Goal: Navigation & Orientation: Find specific page/section

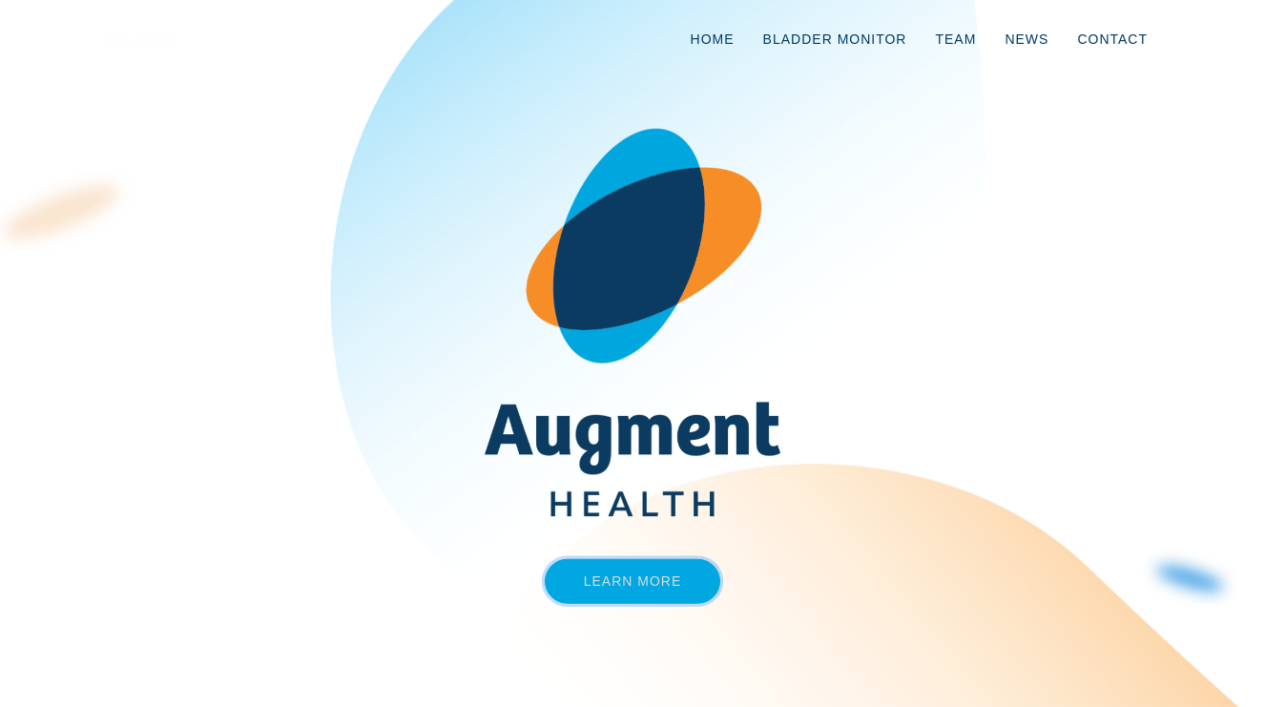
click at [603, 585] on link "Learn More" at bounding box center [633, 581] width 176 height 45
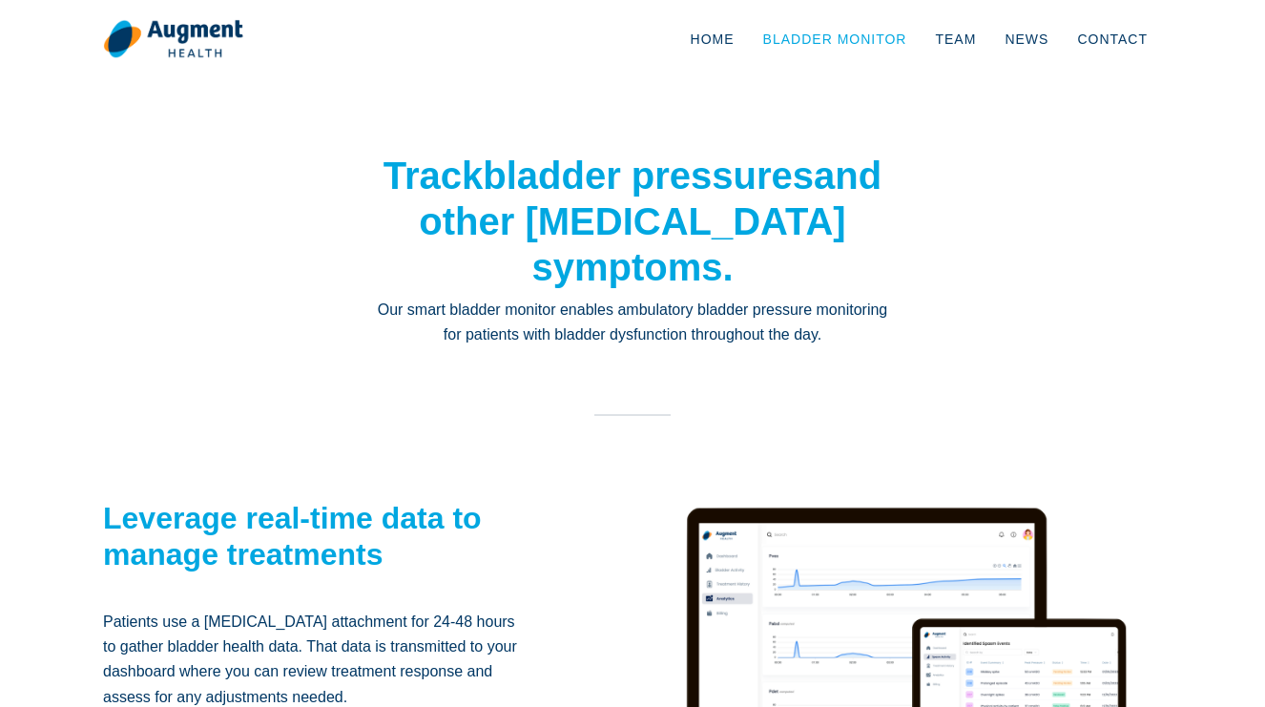
click at [809, 45] on link "Bladder Monitor" at bounding box center [835, 39] width 173 height 63
click at [733, 33] on link "Home" at bounding box center [712, 39] width 72 height 63
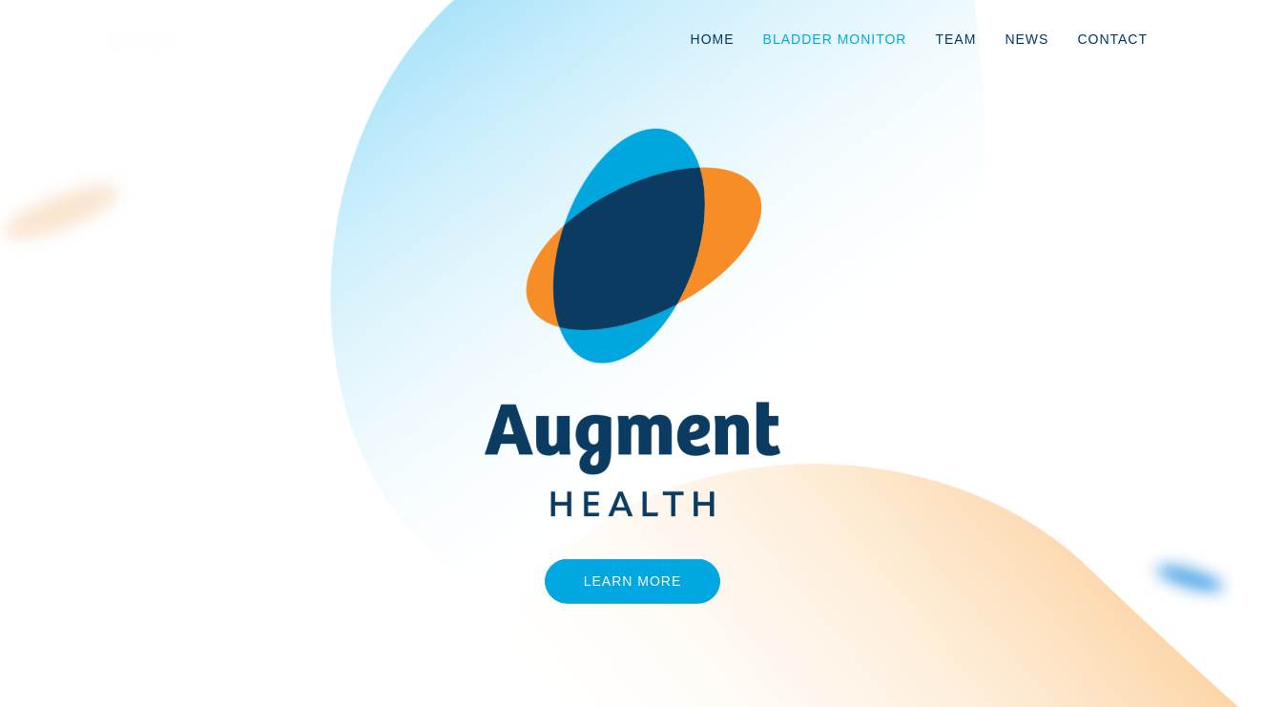
click at [888, 36] on link "Bladder Monitor" at bounding box center [835, 39] width 173 height 63
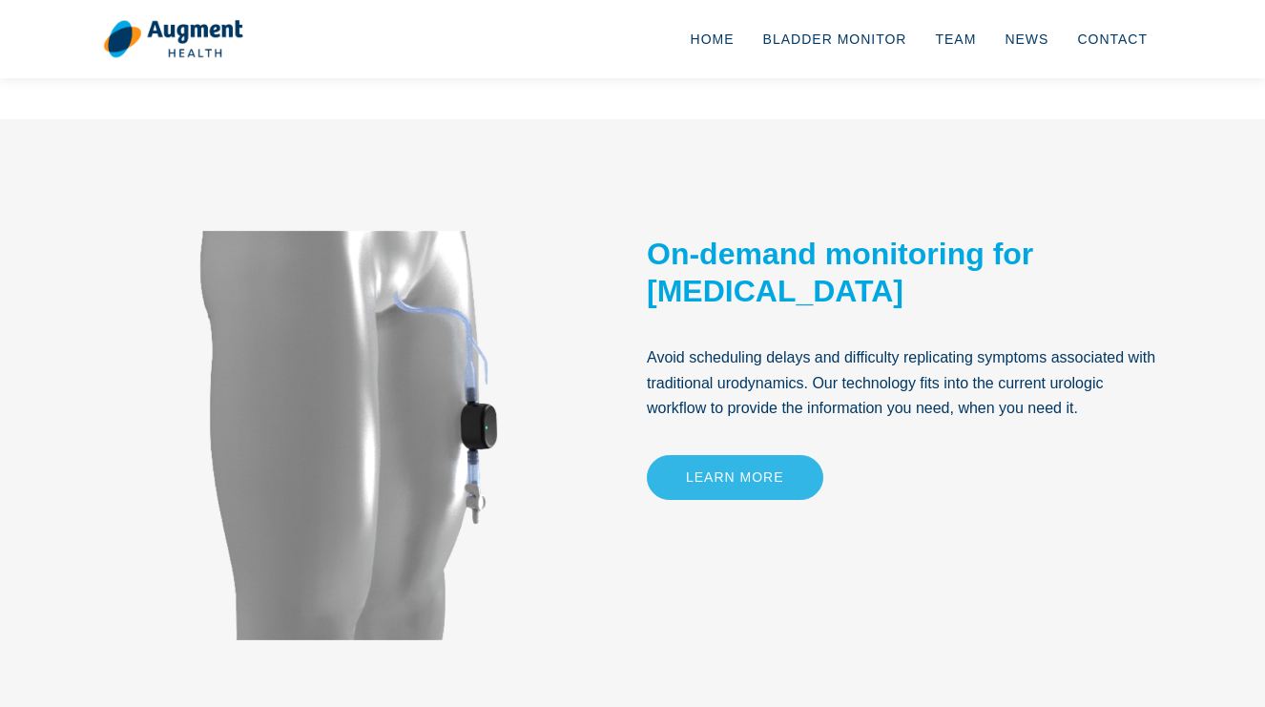
click at [709, 476] on link "Learn More" at bounding box center [735, 477] width 176 height 45
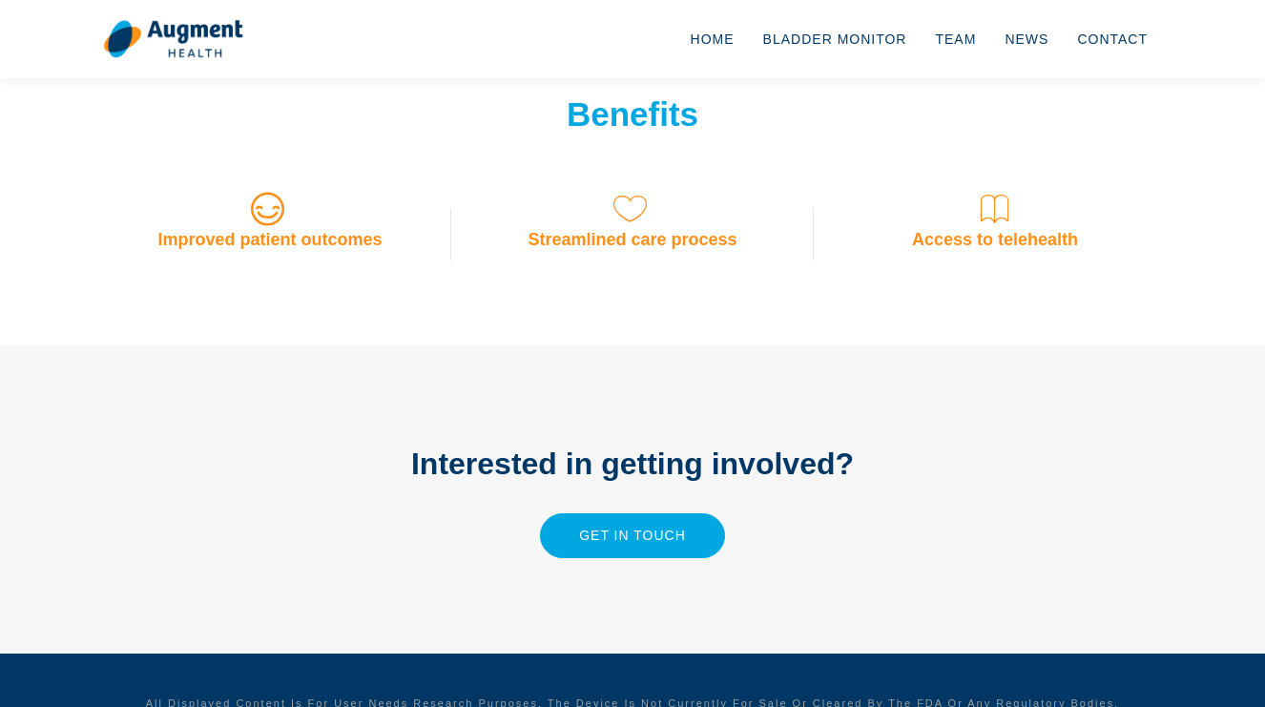
scroll to position [1570, 0]
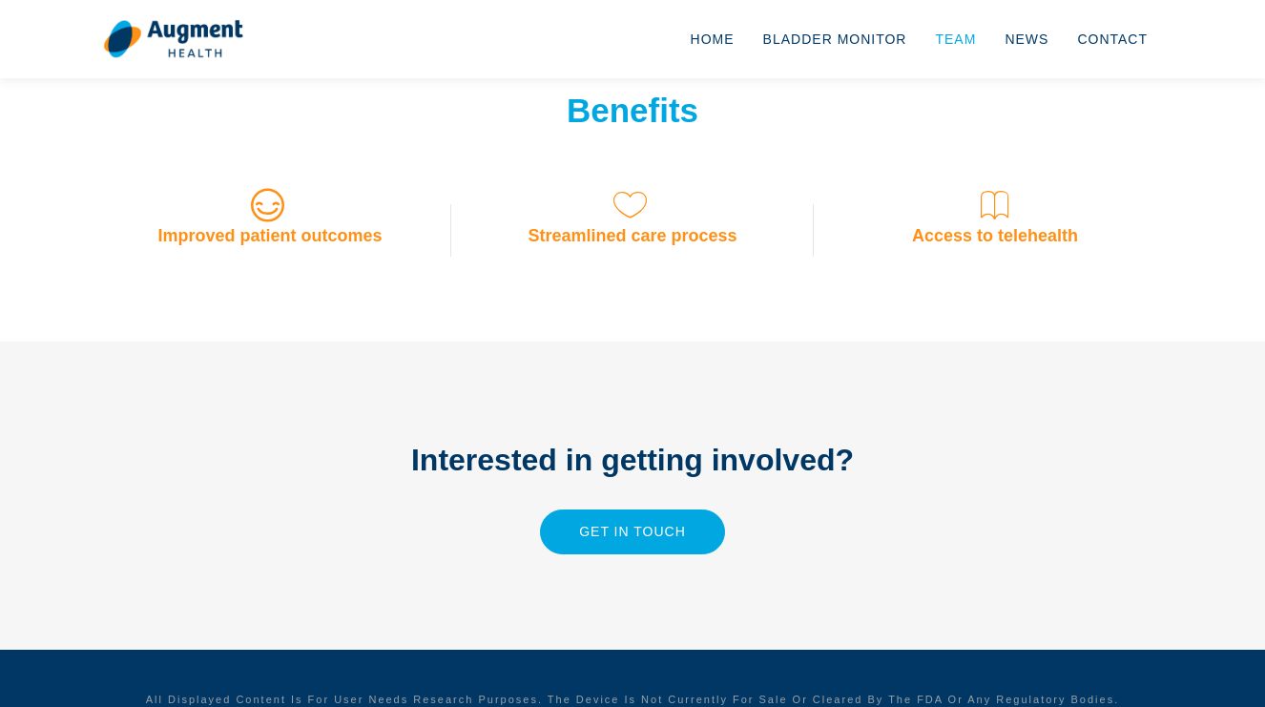
click at [962, 46] on link "Team" at bounding box center [955, 39] width 70 height 63
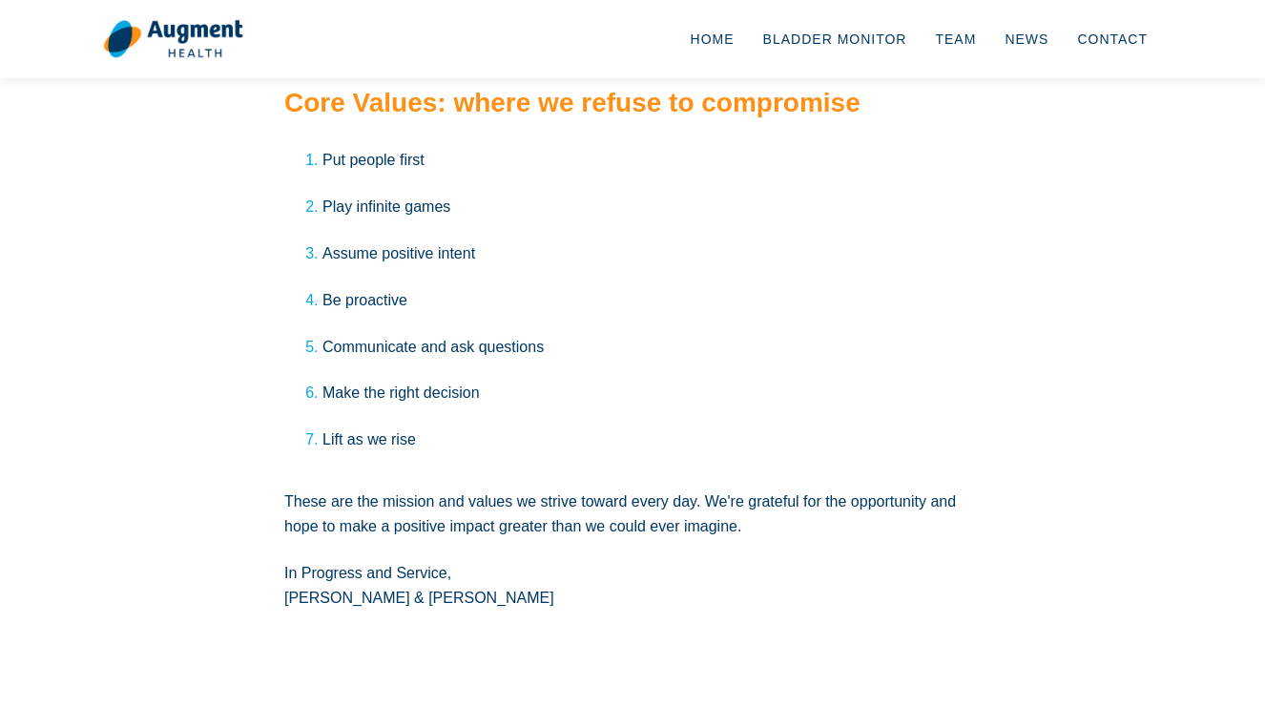
scroll to position [3316, 0]
click at [704, 47] on link "Home" at bounding box center [712, 39] width 72 height 63
